Goal: Task Accomplishment & Management: Manage account settings

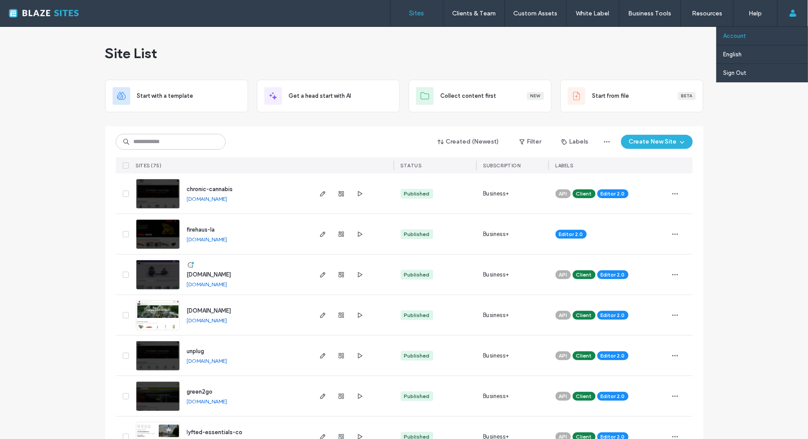
click at [748, 36] on link "Account" at bounding box center [765, 36] width 85 height 18
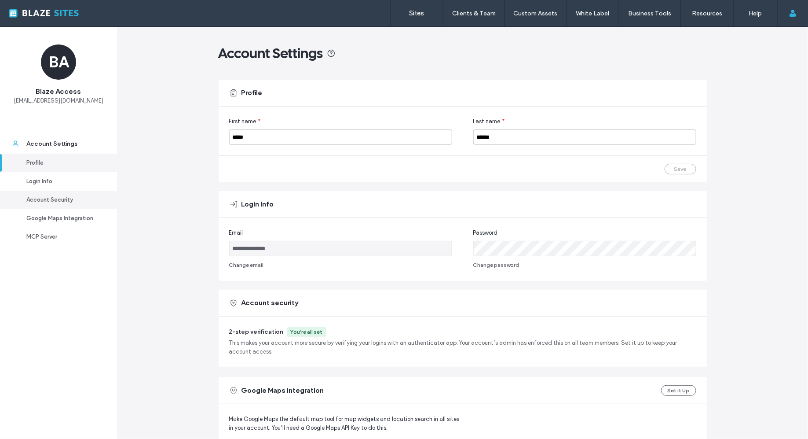
click at [78, 192] on link "Account Security" at bounding box center [58, 199] width 117 height 18
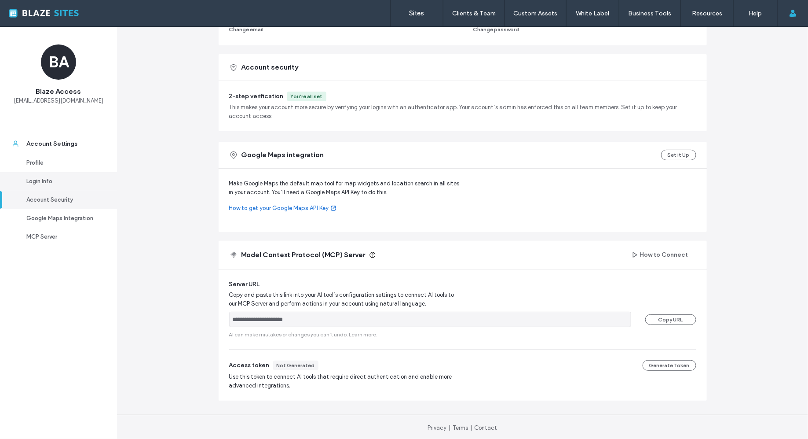
scroll to position [236, 0]
click at [305, 97] on div "You’re all set" at bounding box center [307, 96] width 32 height 8
click at [282, 91] on div "2-step verification You’re all set" at bounding box center [462, 96] width 467 height 10
click at [258, 92] on span "2-step verification" at bounding box center [256, 95] width 55 height 7
click at [259, 73] on div "Account security" at bounding box center [463, 67] width 488 height 26
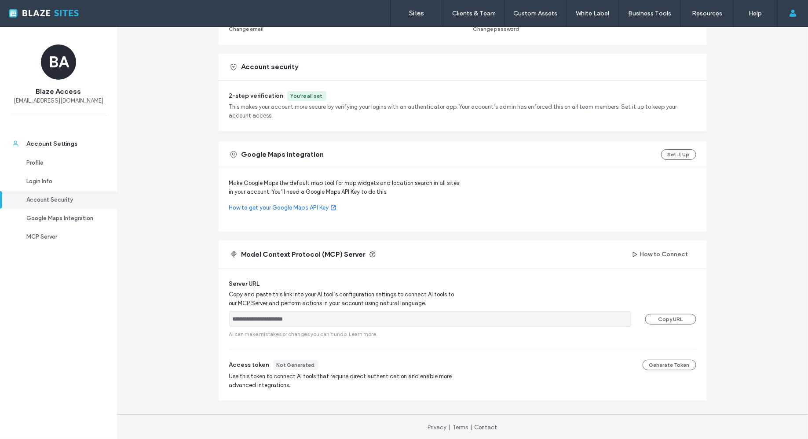
click at [259, 68] on span "Account security" at bounding box center [269, 67] width 57 height 10
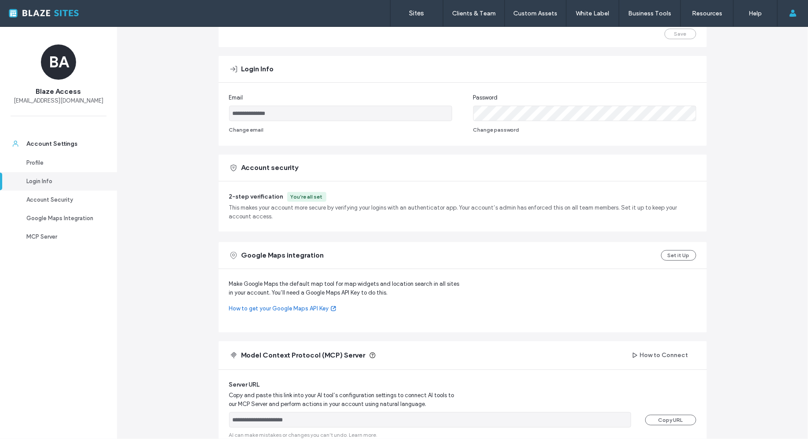
scroll to position [122, 0]
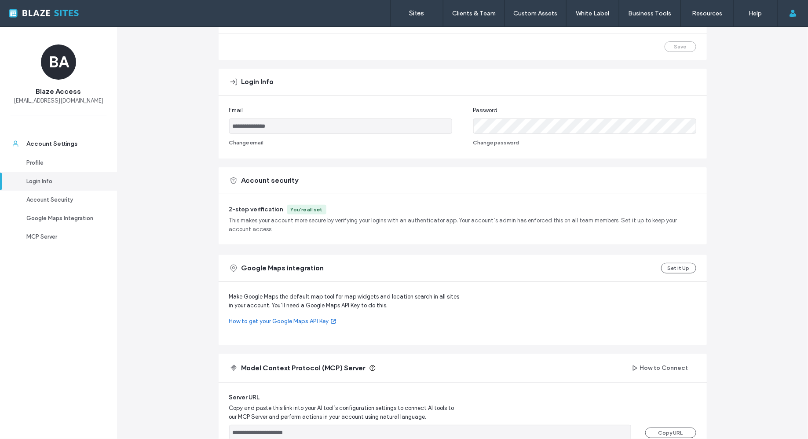
click at [263, 178] on span "Account security" at bounding box center [269, 181] width 57 height 10
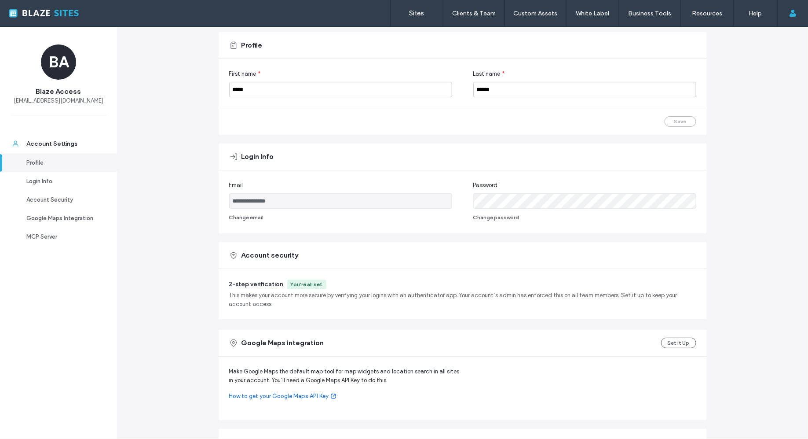
scroll to position [36, 0]
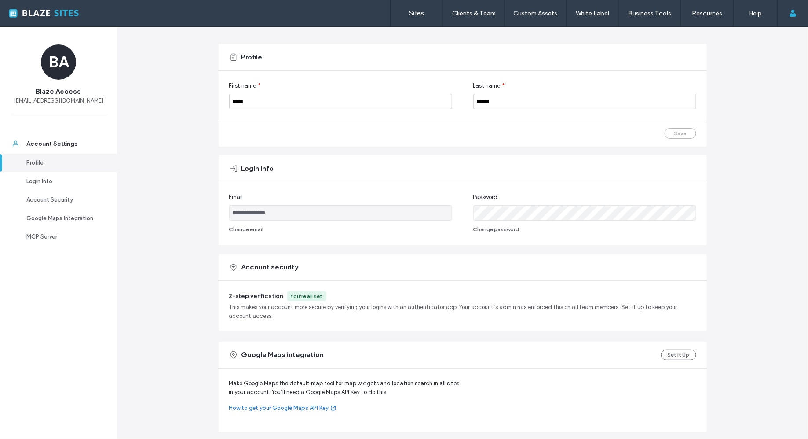
click at [290, 285] on div "2-step verification You’re all set This makes your account more secure by verif…" at bounding box center [463, 306] width 488 height 50
click at [294, 288] on div "2-step verification You’re all set This makes your account more secure by verif…" at bounding box center [463, 306] width 488 height 50
click at [283, 275] on div "Account security" at bounding box center [463, 267] width 488 height 26
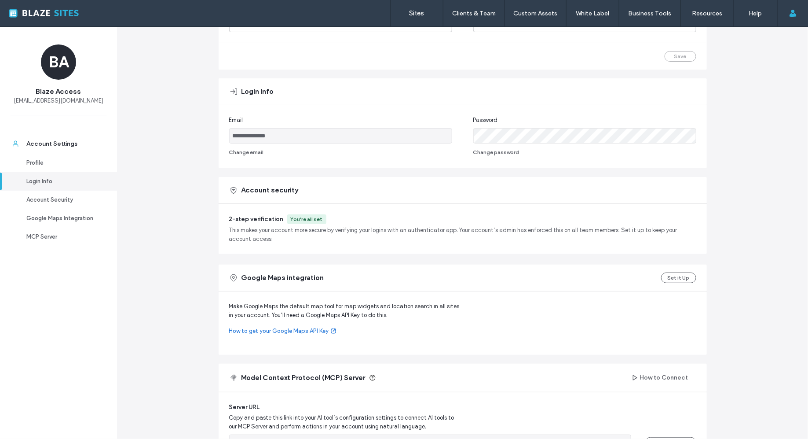
scroll to position [108, 0]
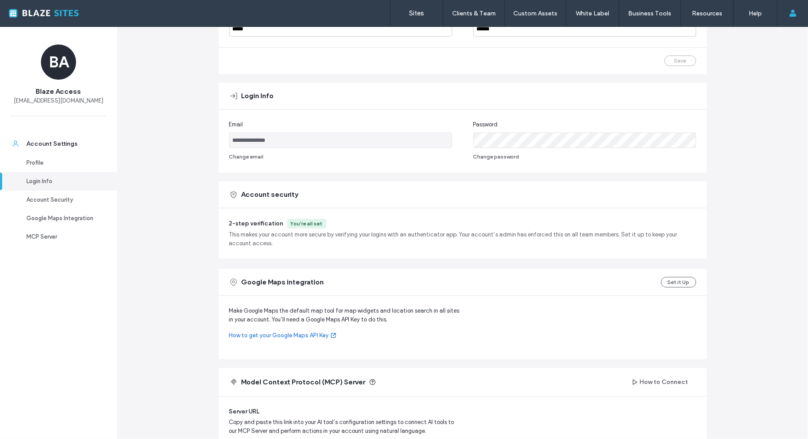
click at [311, 214] on div "2-step verification You’re all set This makes your account more secure by verif…" at bounding box center [463, 233] width 488 height 50
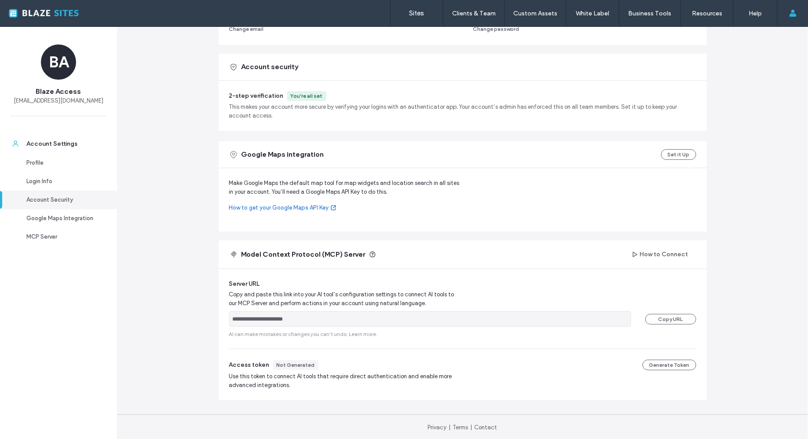
scroll to position [0, 0]
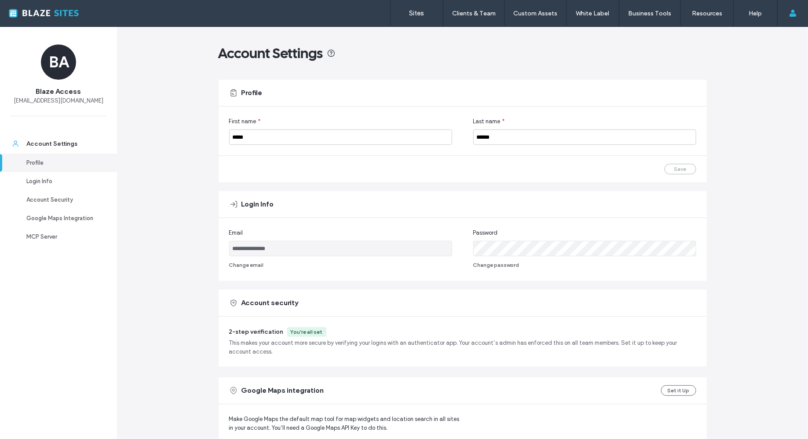
click at [64, 13] on div at bounding box center [57, 13] width 100 height 14
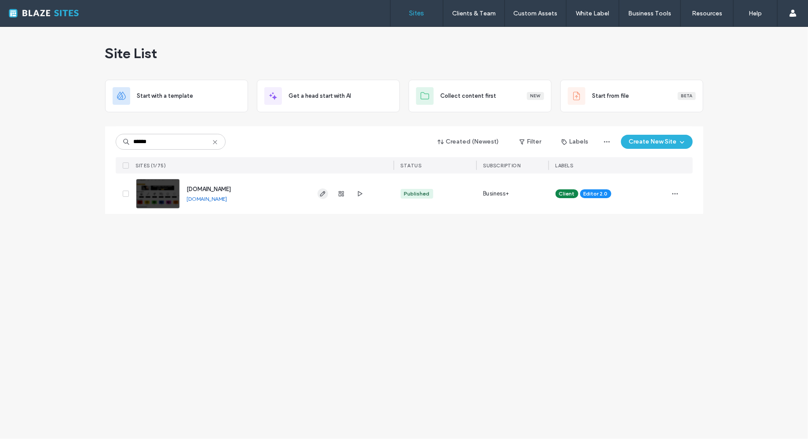
type input "******"
click at [321, 197] on span "button" at bounding box center [323, 193] width 11 height 11
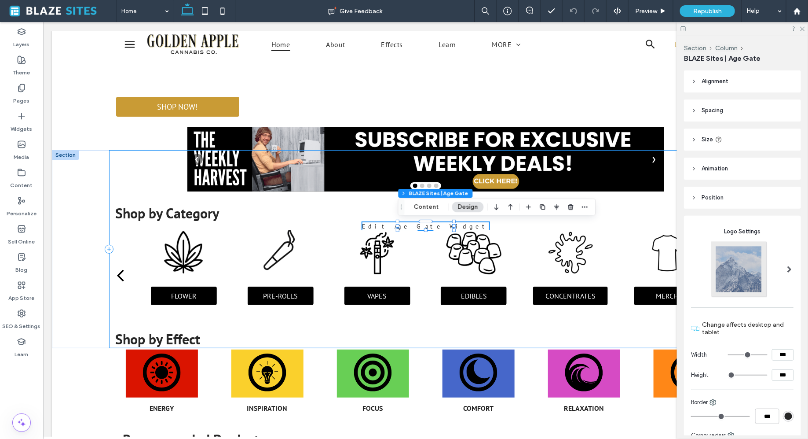
click at [266, 173] on div "Shop by Category Edit Age Gate Widget AGE VERIFICATION For use only by adults 2…" at bounding box center [425, 249] width 633 height 198
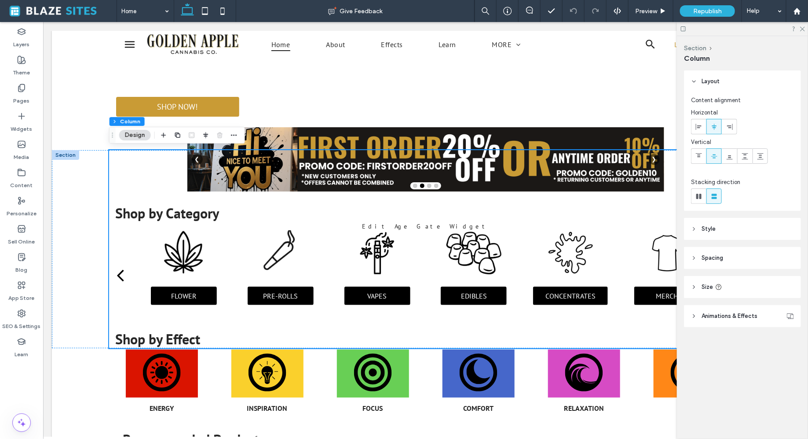
click at [799, 31] on div at bounding box center [742, 29] width 131 height 14
click at [801, 30] on use at bounding box center [802, 29] width 5 height 5
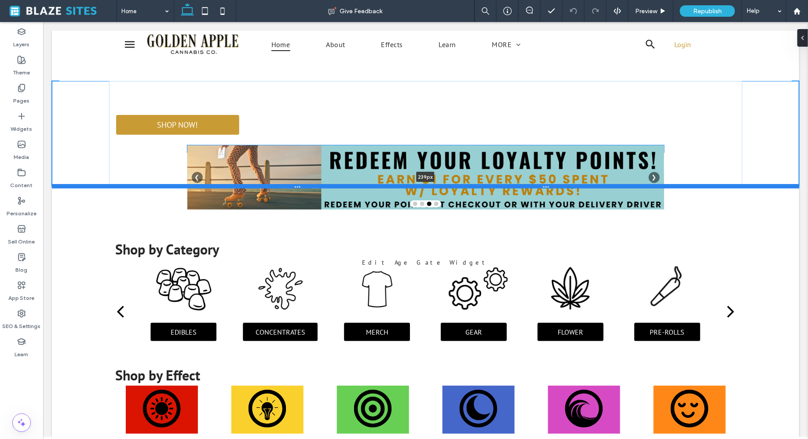
drag, startPoint x: 562, startPoint y: 148, endPoint x: 561, endPoint y: 181, distance: 33.4
click at [561, 183] on div at bounding box center [424, 185] width 747 height 4
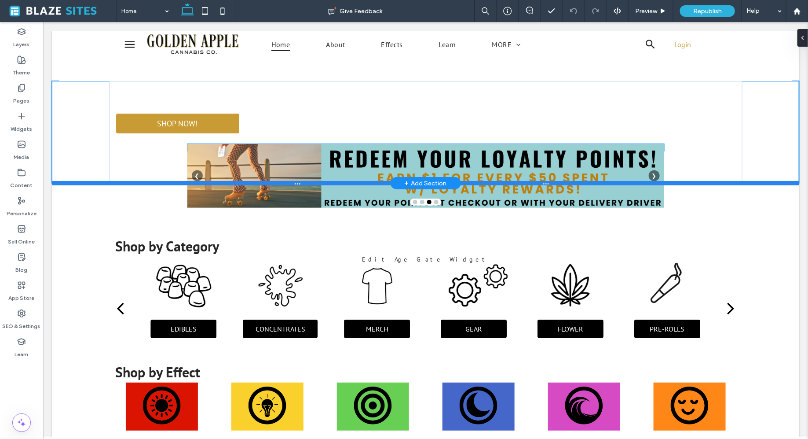
type input "***"
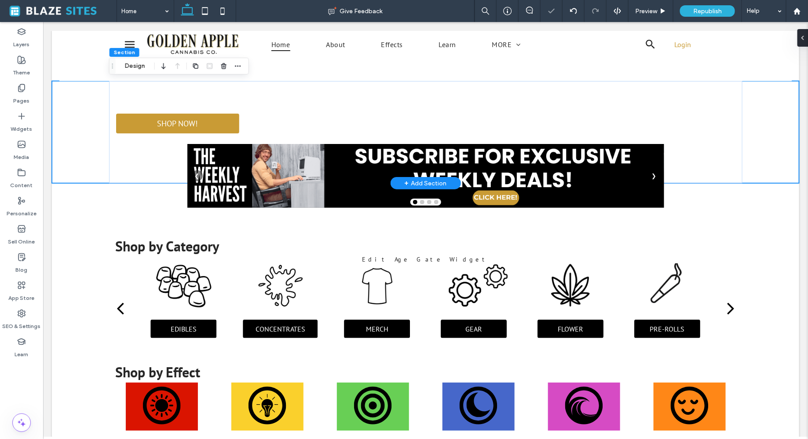
click at [763, 158] on div "SHOP NOW! Pickup Delivery Delivery from Golden Apple Cannabis ️ Pickup Location…" at bounding box center [424, 131] width 747 height 102
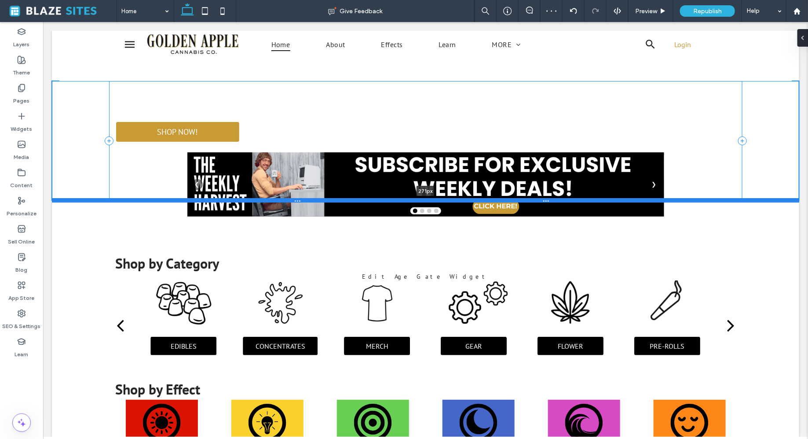
drag, startPoint x: 737, startPoint y: 181, endPoint x: 737, endPoint y: 199, distance: 17.6
click at [737, 199] on div at bounding box center [424, 200] width 747 height 4
type input "***"
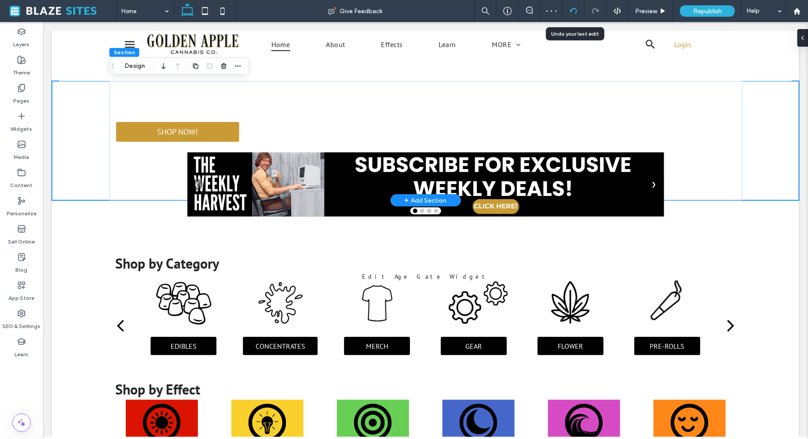
click at [571, 13] on icon at bounding box center [573, 10] width 7 height 7
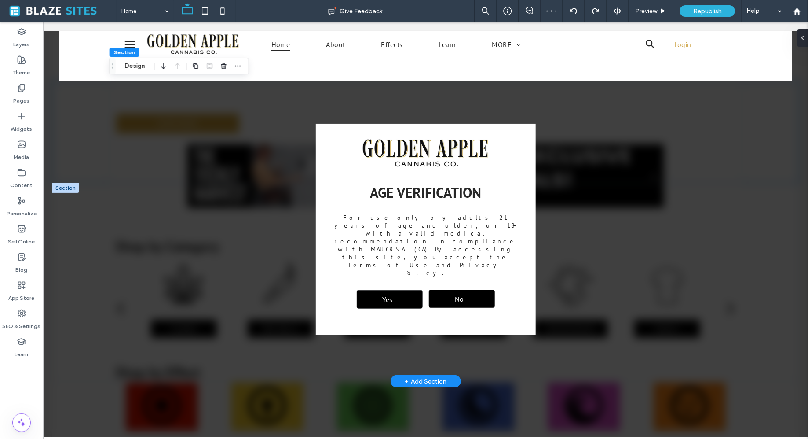
click at [400, 289] on div "Yes" at bounding box center [389, 298] width 66 height 18
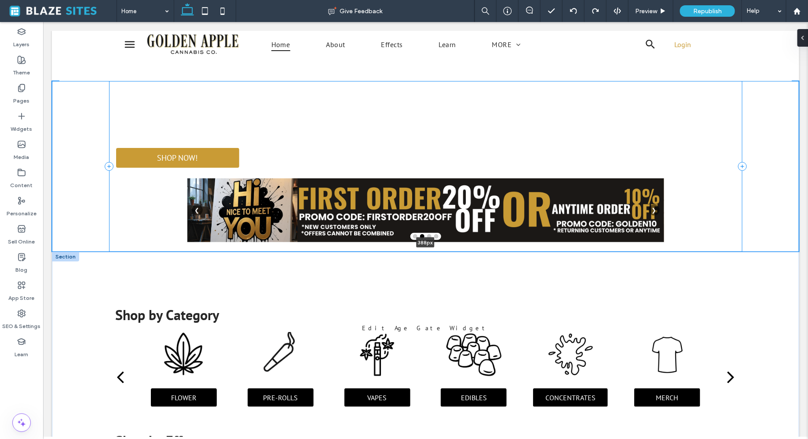
drag, startPoint x: 168, startPoint y: 183, endPoint x: 168, endPoint y: 252, distance: 69.1
type input "***"
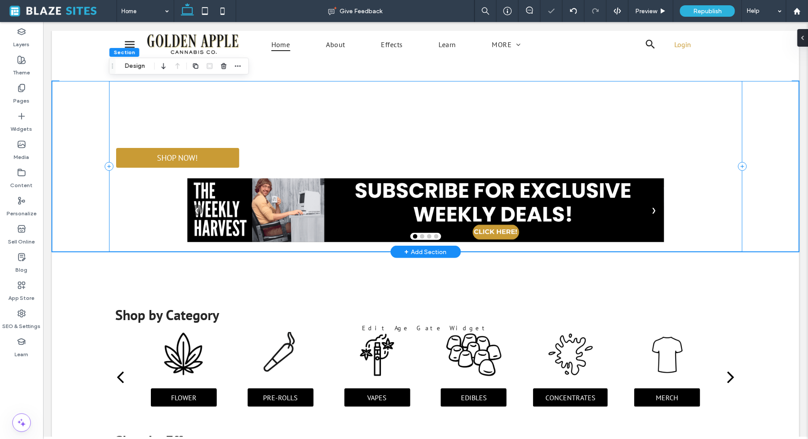
click at [266, 162] on div "SHOP NOW! Pickup Delivery Delivery from Golden Apple Cannabis ️ Pickup Location…" at bounding box center [425, 165] width 633 height 171
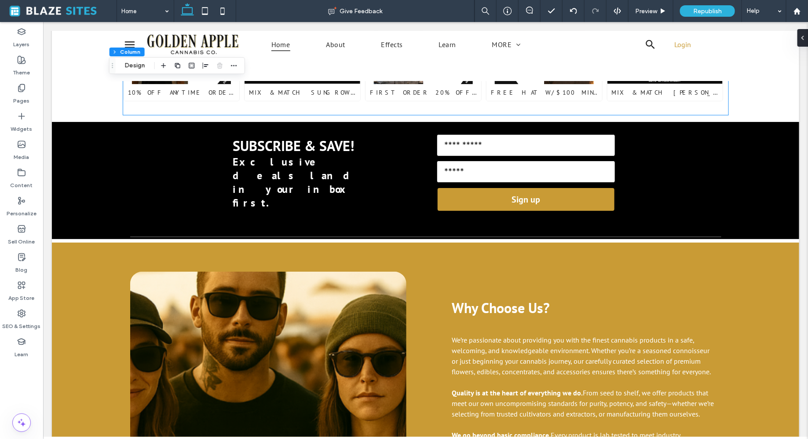
scroll to position [731, 0]
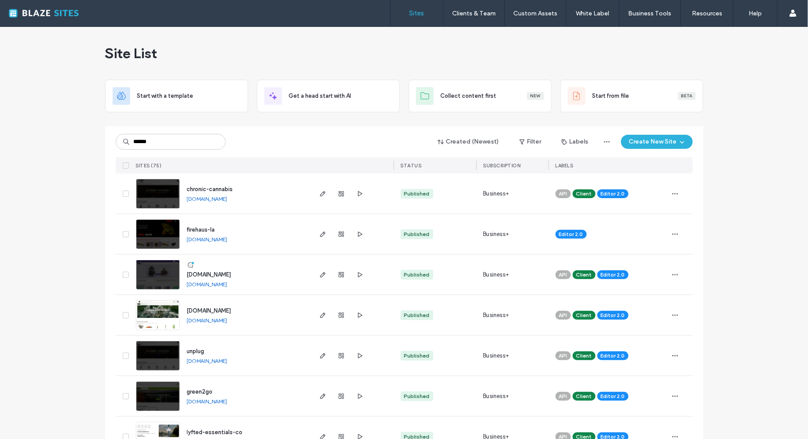
type input "******"
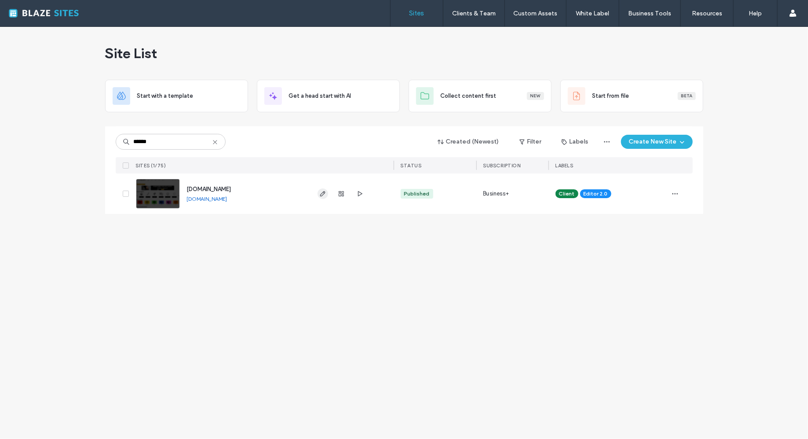
click at [326, 191] on icon "button" at bounding box center [322, 193] width 7 height 7
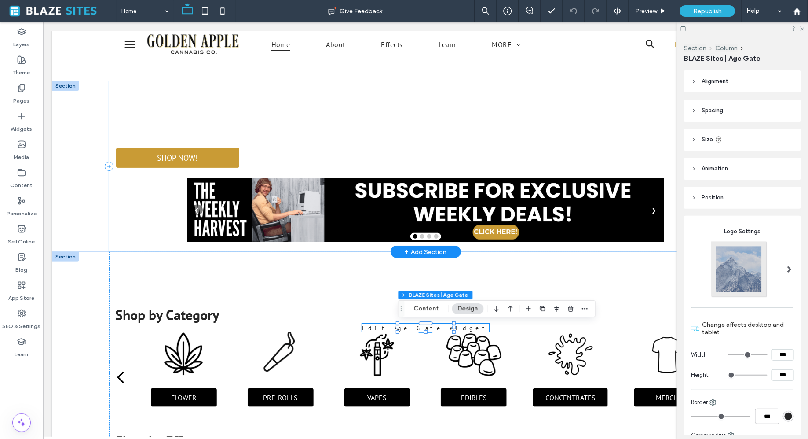
click at [149, 229] on div "SHOP NOW! Pickup Delivery Delivery from Golden Apple Cannabis ️ Pickup Location…" at bounding box center [425, 165] width 633 height 171
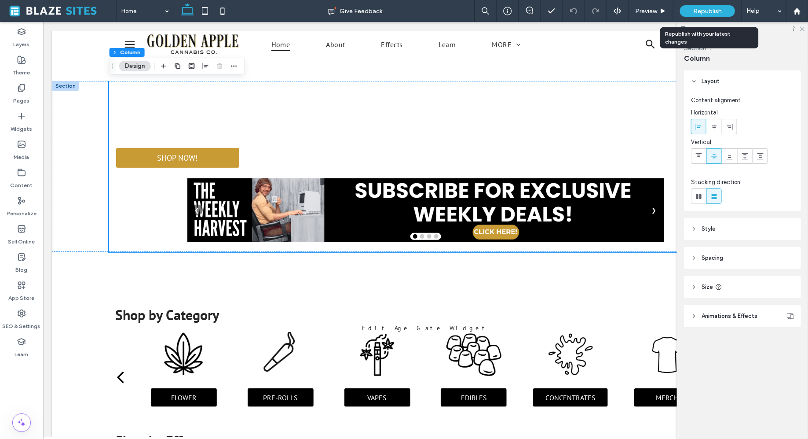
click at [693, 14] on div "Republish" at bounding box center [707, 10] width 55 height 11
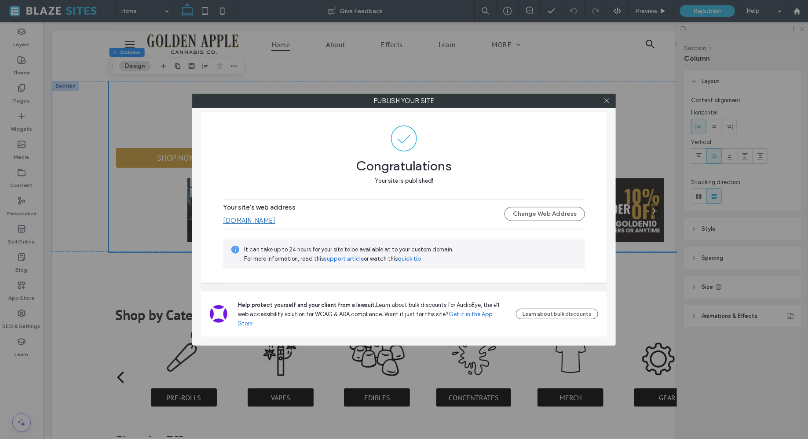
click at [275, 224] on link "[DOMAIN_NAME]" at bounding box center [249, 220] width 52 height 8
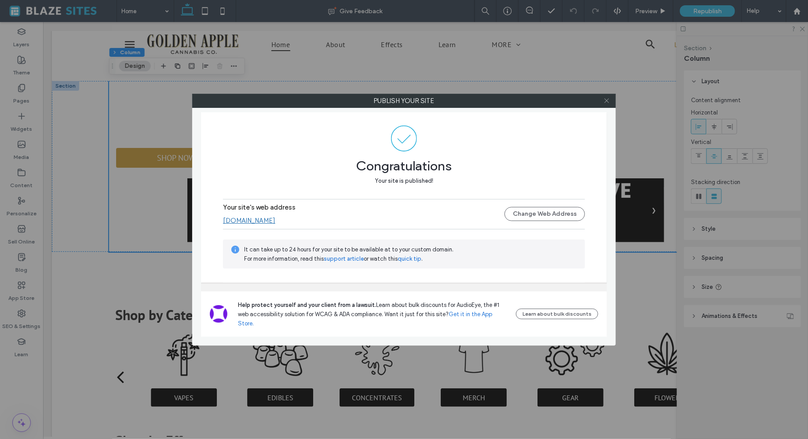
click at [610, 103] on icon at bounding box center [607, 100] width 7 height 7
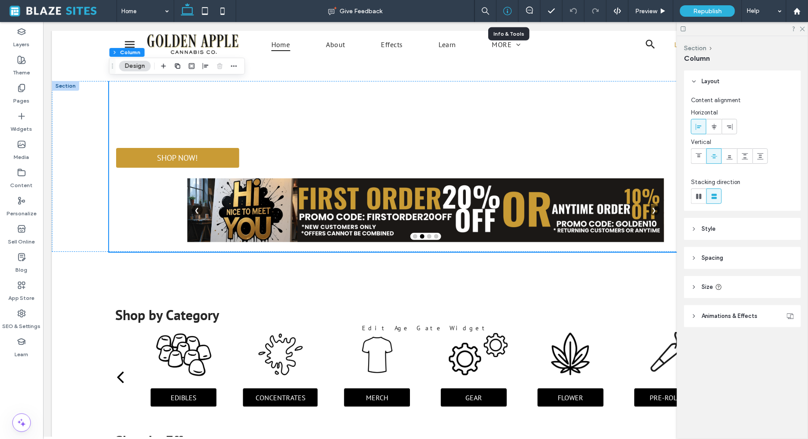
click at [509, 12] on icon at bounding box center [507, 11] width 9 height 9
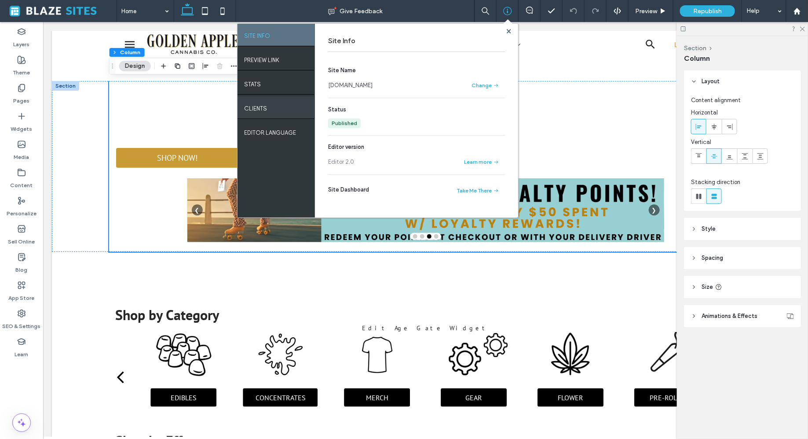
click at [265, 115] on div "Clients" at bounding box center [276, 107] width 77 height 22
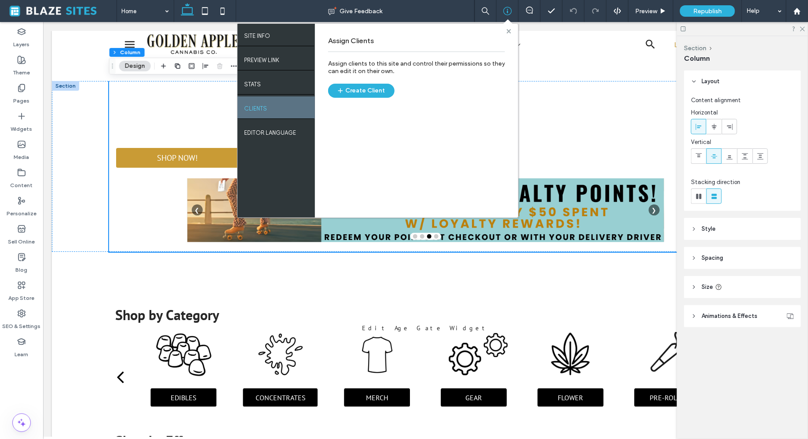
click at [509, 31] on use at bounding box center [508, 31] width 4 height 4
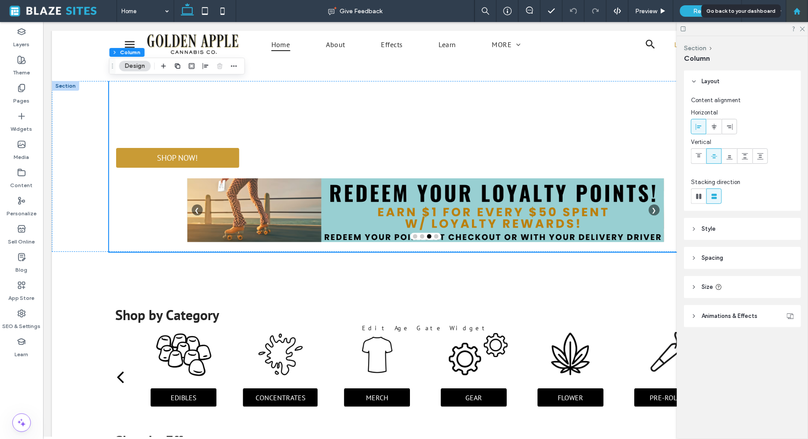
click at [798, 11] on use at bounding box center [797, 10] width 7 height 7
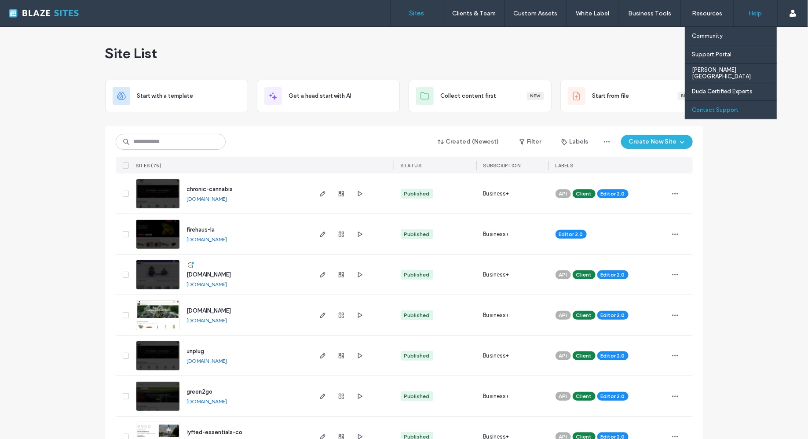
click at [747, 101] on div "Contact Support" at bounding box center [734, 110] width 85 height 18
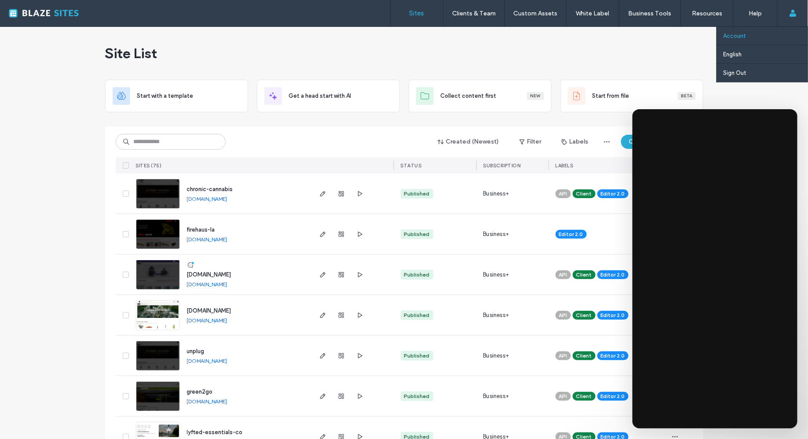
click at [761, 34] on link "Account" at bounding box center [765, 36] width 85 height 18
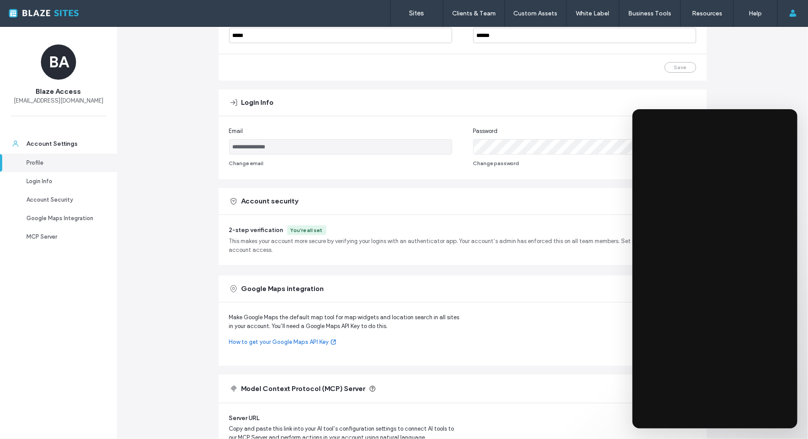
scroll to position [35, 0]
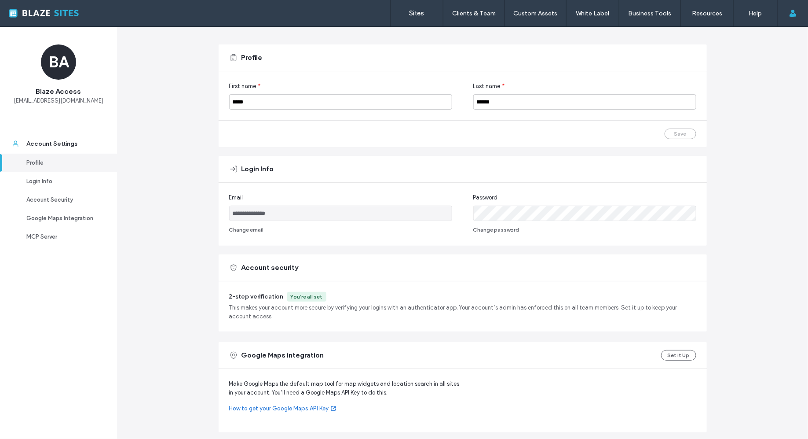
click at [690, 275] on div "Account security" at bounding box center [463, 267] width 488 height 26
click at [480, 304] on span "This makes your account more secure by verifying your logins with an authentica…" at bounding box center [462, 312] width 467 height 18
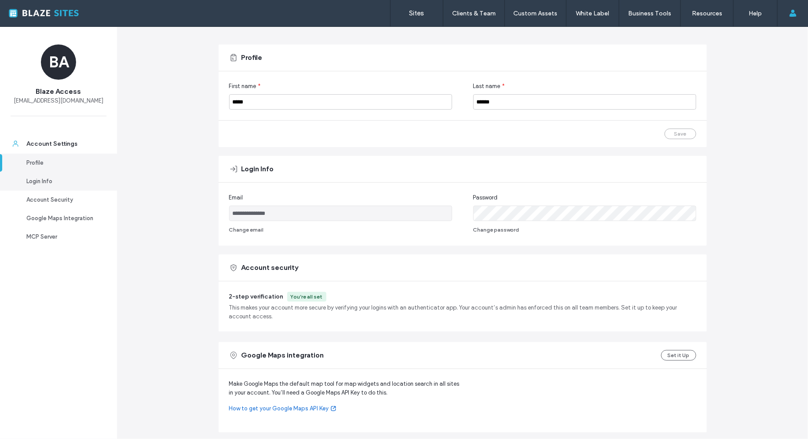
click at [70, 187] on link "Login Info" at bounding box center [58, 181] width 117 height 18
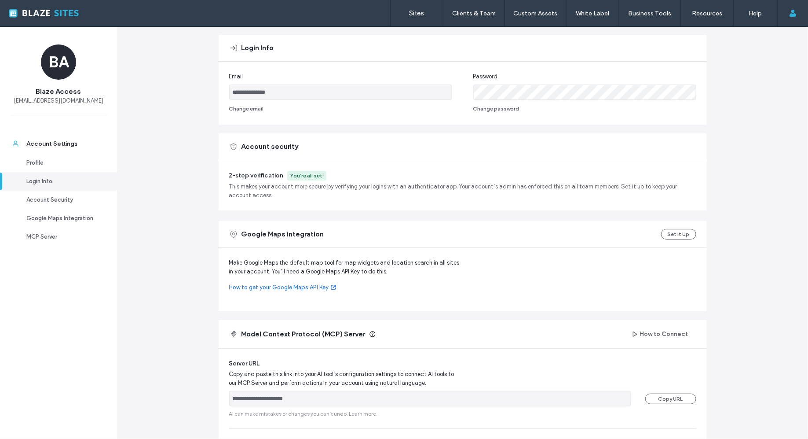
scroll to position [164, 0]
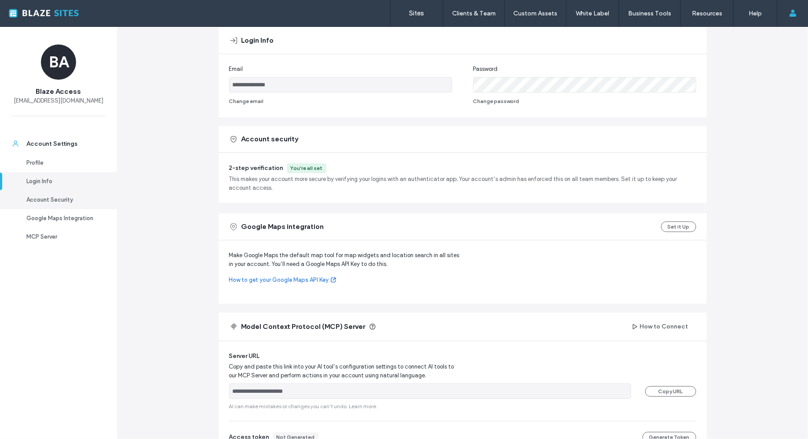
click at [67, 205] on link "Account Security" at bounding box center [58, 199] width 117 height 18
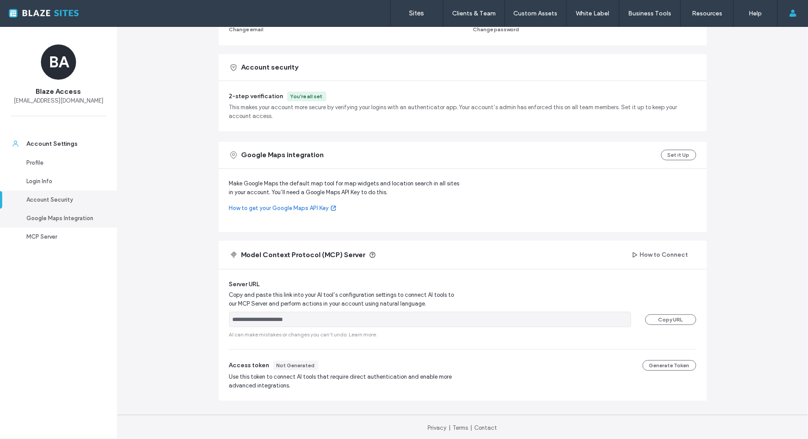
scroll to position [236, 0]
click at [310, 102] on span "This makes your account more secure by verifying your logins with an authentica…" at bounding box center [462, 111] width 467 height 18
click at [33, 218] on div "Google Maps Integration" at bounding box center [62, 218] width 72 height 9
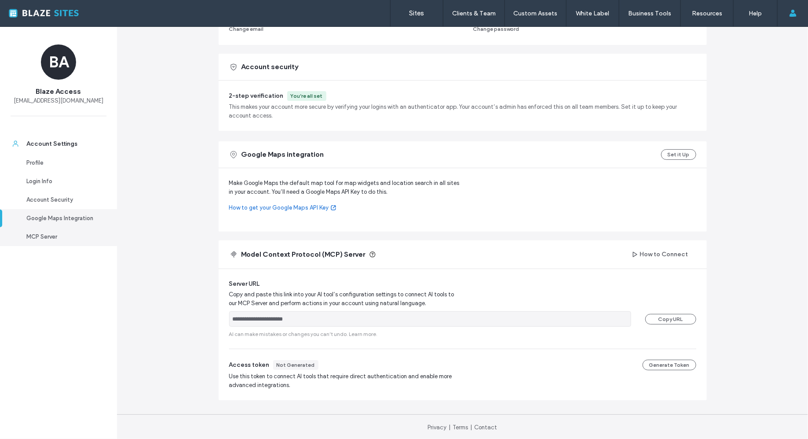
click at [37, 245] on link "MCP Server" at bounding box center [58, 236] width 117 height 18
click at [42, 173] on link "Login Info" at bounding box center [58, 181] width 117 height 18
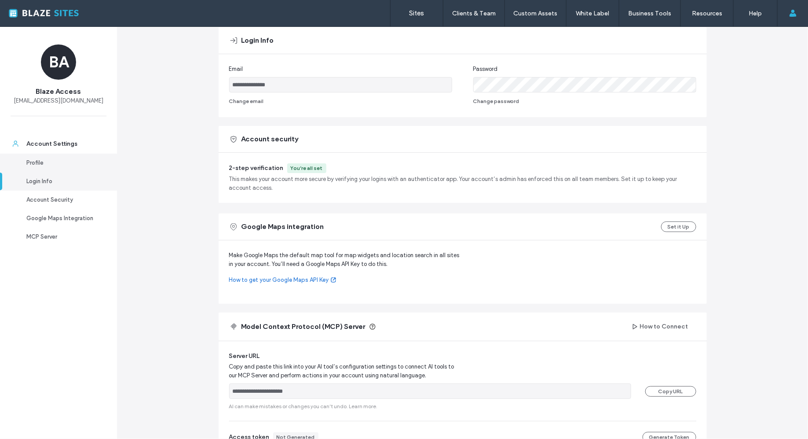
click at [44, 161] on div "Profile" at bounding box center [62, 162] width 72 height 9
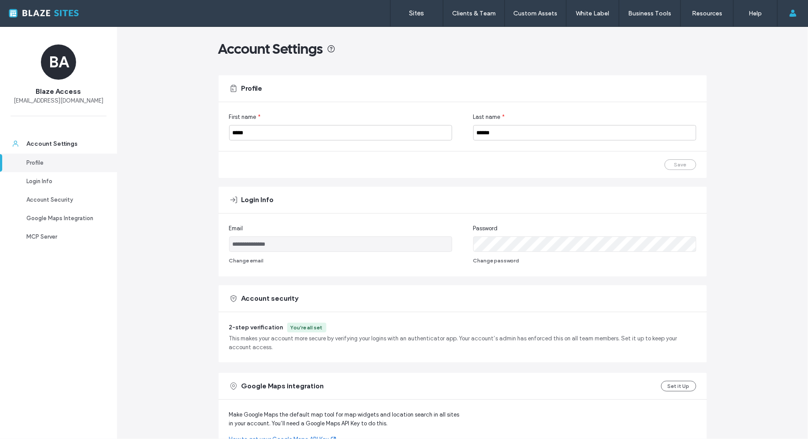
scroll to position [0, 0]
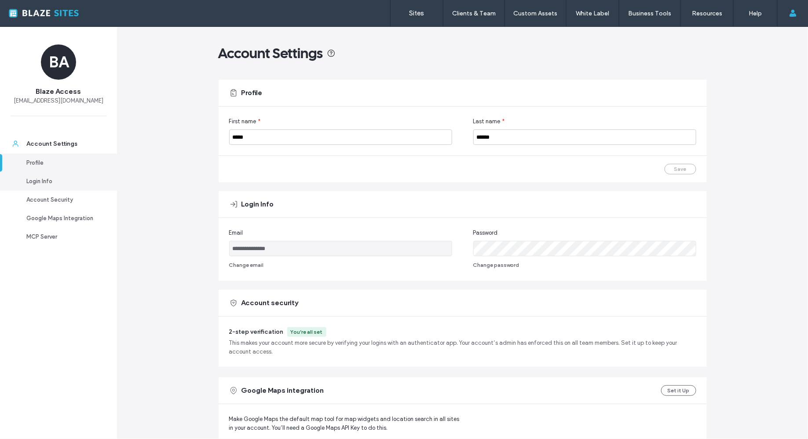
click at [44, 177] on div "Login Info" at bounding box center [62, 181] width 72 height 9
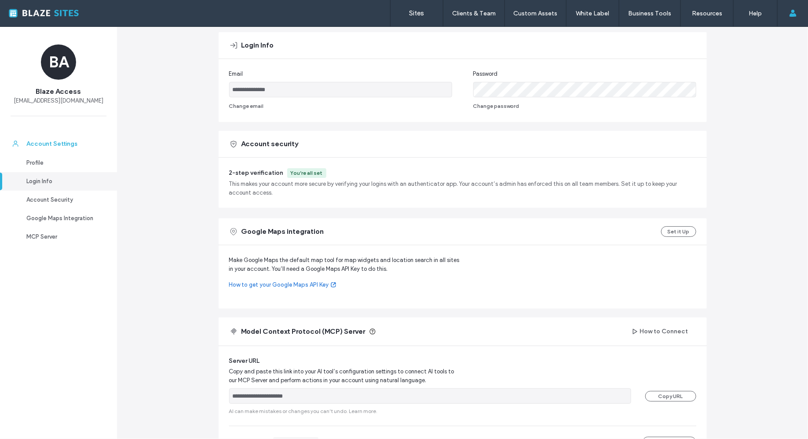
scroll to position [164, 0]
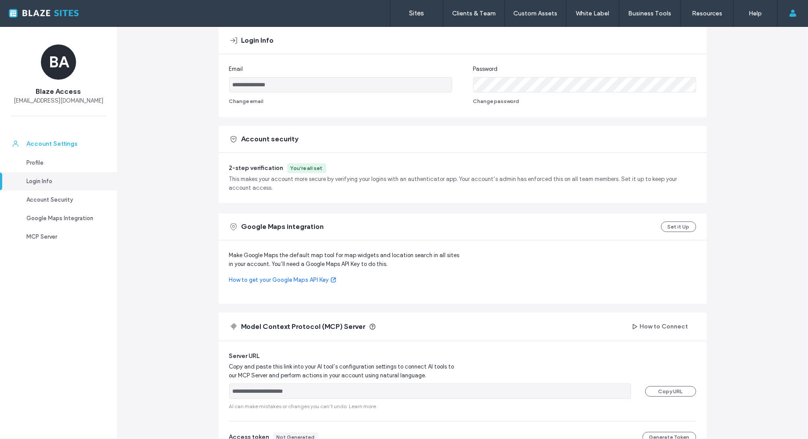
click at [56, 141] on div "Account Settings" at bounding box center [62, 143] width 72 height 9
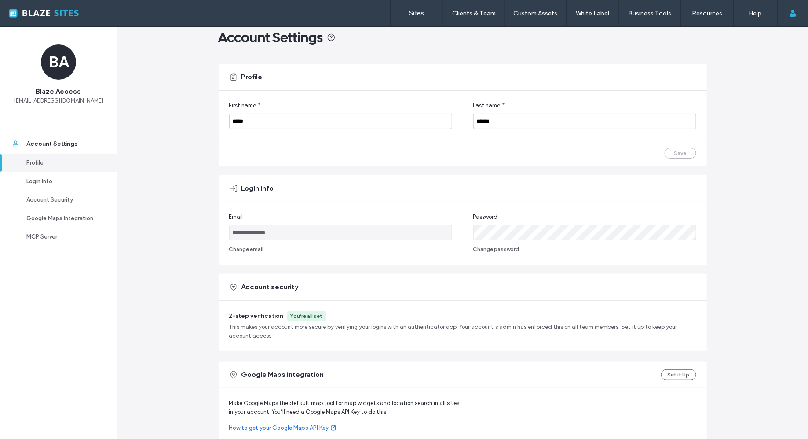
scroll to position [0, 0]
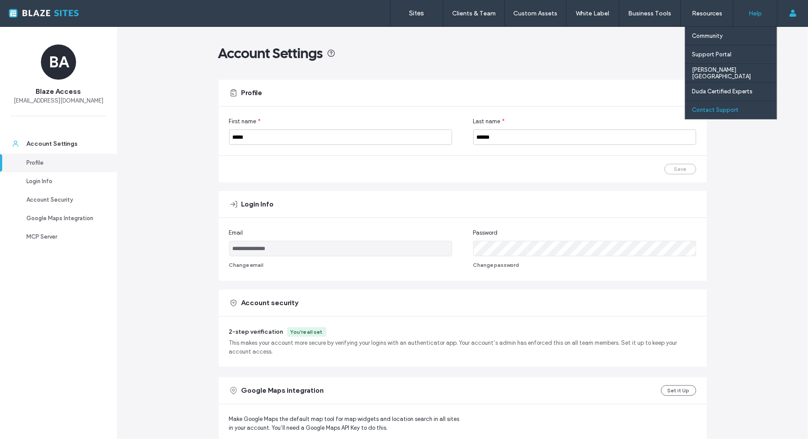
click at [725, 111] on label "Contact Support" at bounding box center [715, 109] width 47 height 7
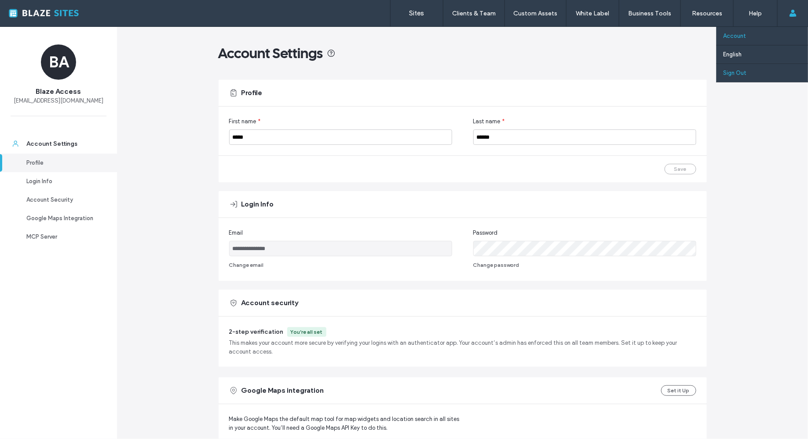
click at [739, 72] on label "Sign Out" at bounding box center [734, 73] width 23 height 7
